Goal: Find contact information

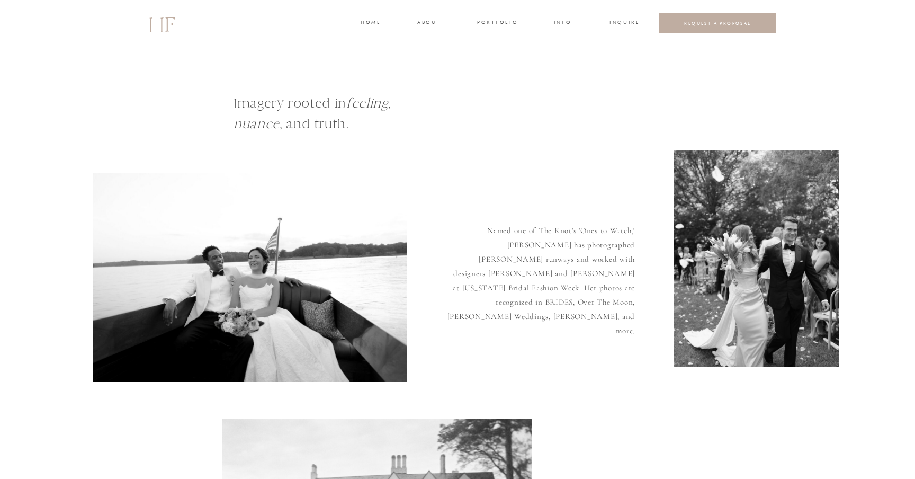
click at [426, 22] on h3 "about" at bounding box center [428, 24] width 22 height 10
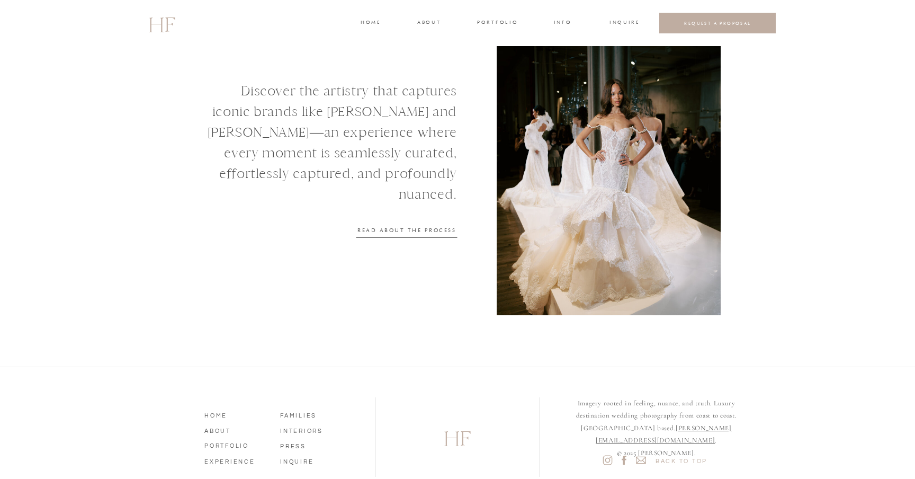
scroll to position [1309, 0]
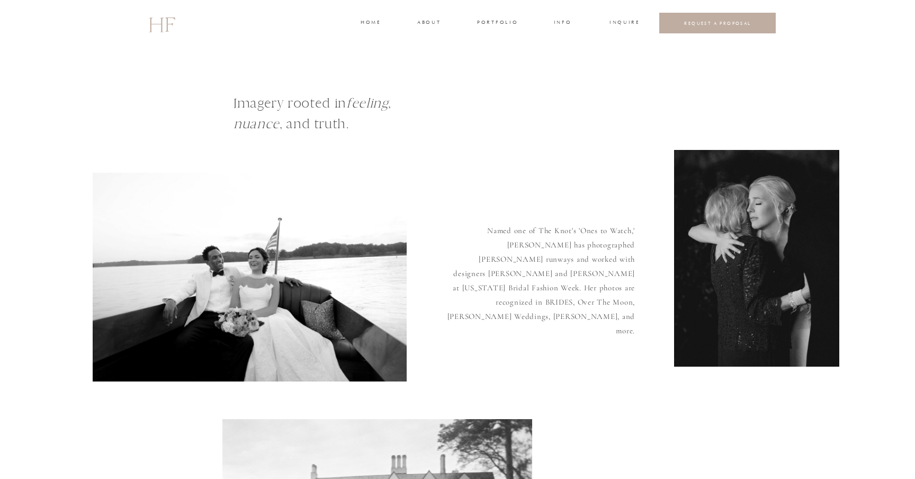
click at [627, 21] on h3 "INQUIRE" at bounding box center [623, 24] width 29 height 10
